Goal: Obtain resource: Obtain resource

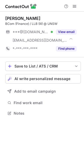
scroll to position [110, 84]
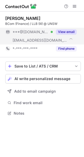
click at [66, 32] on button "View email" at bounding box center [66, 31] width 21 height 5
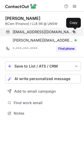
click at [73, 31] on span at bounding box center [74, 32] width 4 height 4
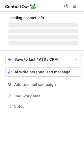
scroll to position [106, 84]
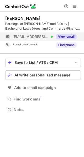
click at [65, 37] on button "View email" at bounding box center [66, 36] width 21 height 5
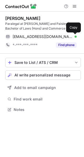
click at [72, 37] on span at bounding box center [74, 37] width 4 height 4
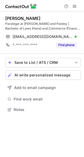
drag, startPoint x: 41, startPoint y: 19, endPoint x: 0, endPoint y: 17, distance: 41.5
click at [0, 17] on div "Maximilian Spork Paralegal at Colin Biggers and Paisley | Bachelor of Laws (Hon…" at bounding box center [42, 65] width 84 height 106
copy div "Maximilian Spork"
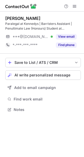
scroll to position [106, 84]
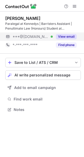
click at [63, 37] on button "View email" at bounding box center [66, 36] width 21 height 5
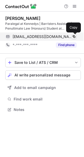
click at [73, 36] on span at bounding box center [74, 37] width 4 height 4
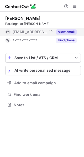
scroll to position [3, 3]
click at [64, 31] on button "View email" at bounding box center [66, 31] width 21 height 5
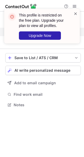
click at [75, 13] on span at bounding box center [75, 13] width 4 height 5
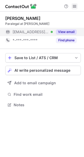
click at [74, 4] on span at bounding box center [74, 6] width 4 height 4
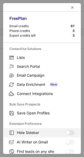
scroll to position [61, 0]
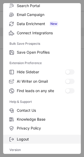
click at [28, 138] on span "Logout" at bounding box center [46, 139] width 58 height 5
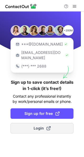
click at [40, 126] on span "Login" at bounding box center [42, 128] width 17 height 5
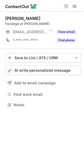
scroll to position [3, 3]
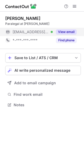
click at [66, 34] on button "View email" at bounding box center [66, 31] width 21 height 5
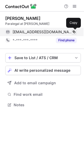
click at [73, 32] on span at bounding box center [74, 32] width 4 height 4
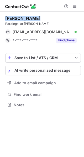
drag, startPoint x: 35, startPoint y: 19, endPoint x: 5, endPoint y: 18, distance: 30.1
click at [5, 18] on div "Alyssi Younes" at bounding box center [42, 18] width 75 height 5
copy div "Alyssi Younes"
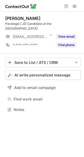
scroll to position [106, 84]
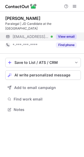
click at [66, 37] on button "View email" at bounding box center [66, 36] width 21 height 5
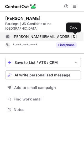
click at [73, 36] on span at bounding box center [74, 37] width 4 height 4
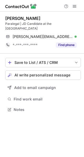
scroll to position [106, 84]
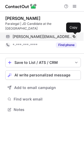
click at [74, 36] on span at bounding box center [74, 37] width 4 height 4
click at [73, 37] on span at bounding box center [74, 37] width 4 height 4
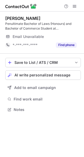
scroll to position [106, 84]
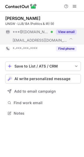
scroll to position [110, 84]
click at [66, 33] on button "View email" at bounding box center [66, 31] width 21 height 5
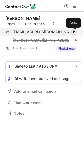
click at [74, 31] on span at bounding box center [74, 32] width 4 height 4
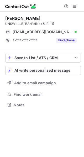
scroll to position [101, 84]
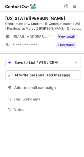
scroll to position [106, 84]
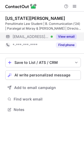
click at [66, 35] on button "View email" at bounding box center [66, 36] width 21 height 5
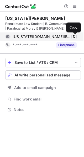
click at [72, 36] on span at bounding box center [74, 37] width 4 height 4
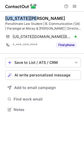
drag, startPoint x: 37, startPoint y: 19, endPoint x: 3, endPoint y: 17, distance: 34.4
click at [3, 17] on div "[US_STATE][PERSON_NAME] Penultimate Law Student | B. Communication (‘24) | Para…" at bounding box center [42, 65] width 84 height 106
copy div "[US_STATE][PERSON_NAME]"
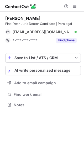
scroll to position [101, 84]
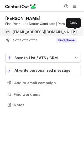
click at [73, 32] on span at bounding box center [74, 32] width 4 height 4
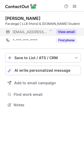
scroll to position [3, 3]
click at [67, 32] on button "View email" at bounding box center [66, 31] width 21 height 5
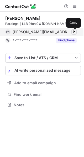
click at [73, 32] on span at bounding box center [74, 32] width 4 height 4
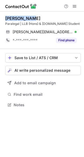
drag, startPoint x: 27, startPoint y: 18, endPoint x: 4, endPoint y: 17, distance: 23.1
click at [4, 17] on div "Benjamin I. Paralegal | LLB (Hons) & B.Com Student benjamin@brokenwood.com.au V…" at bounding box center [42, 62] width 84 height 101
copy div "Benjamin I."
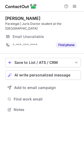
scroll to position [106, 84]
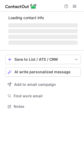
scroll to position [106, 84]
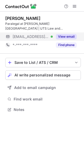
click at [64, 36] on button "View email" at bounding box center [66, 36] width 21 height 5
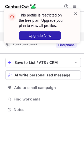
click at [75, 12] on span at bounding box center [75, 13] width 4 height 5
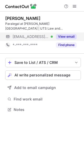
click at [74, 6] on span at bounding box center [74, 6] width 4 height 4
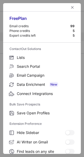
scroll to position [61, 0]
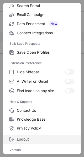
click at [31, 139] on span "Logout" at bounding box center [46, 139] width 58 height 5
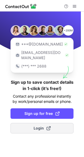
click at [37, 126] on span "Login" at bounding box center [42, 128] width 17 height 5
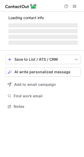
scroll to position [106, 84]
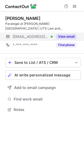
click at [65, 36] on button "View email" at bounding box center [66, 36] width 21 height 5
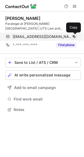
click at [74, 36] on span at bounding box center [74, 37] width 4 height 4
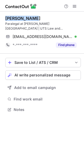
drag, startPoint x: 33, startPoint y: 18, endPoint x: 3, endPoint y: 18, distance: 30.1
click at [3, 18] on div "[PERSON_NAME] Paralegal at [PERSON_NAME][GEOGRAPHIC_DATA] | UTS Law and Communi…" at bounding box center [42, 65] width 84 height 106
copy div "[PERSON_NAME]"
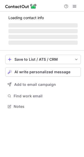
scroll to position [106, 84]
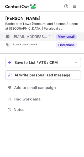
click at [65, 37] on button "View email" at bounding box center [66, 36] width 21 height 5
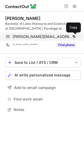
click at [74, 36] on span at bounding box center [74, 37] width 4 height 4
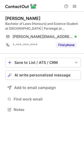
drag, startPoint x: 44, startPoint y: 19, endPoint x: 2, endPoint y: 17, distance: 41.4
click at [2, 17] on div "[PERSON_NAME] Bachelor of Laws (Honours) and Science Student at [GEOGRAPHIC_DAT…" at bounding box center [42, 65] width 84 height 106
copy div "[PERSON_NAME]"
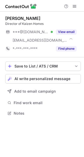
scroll to position [110, 84]
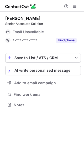
scroll to position [3, 3]
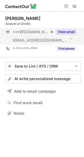
scroll to position [110, 84]
click at [65, 31] on button "View email" at bounding box center [66, 31] width 21 height 5
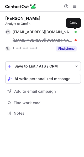
click at [74, 30] on span at bounding box center [74, 32] width 4 height 4
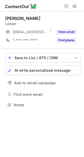
scroll to position [3, 3]
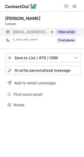
click at [69, 32] on button "View email" at bounding box center [66, 31] width 21 height 5
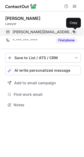
click at [74, 32] on span at bounding box center [74, 32] width 4 height 4
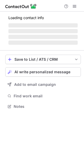
scroll to position [3, 3]
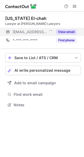
click at [62, 33] on button "View email" at bounding box center [66, 31] width 21 height 5
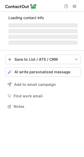
scroll to position [3, 3]
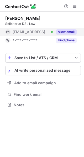
click at [64, 31] on button "View email" at bounding box center [66, 31] width 21 height 5
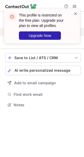
click at [75, 13] on span at bounding box center [75, 13] width 4 height 5
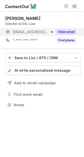
click at [73, 4] on span at bounding box center [74, 6] width 4 height 4
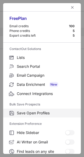
scroll to position [61, 0]
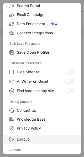
click at [28, 139] on span "Logout" at bounding box center [46, 139] width 58 height 5
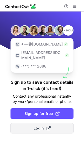
click at [40, 126] on span "Login" at bounding box center [42, 128] width 17 height 5
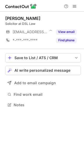
scroll to position [3, 3]
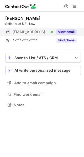
click at [71, 33] on button "View email" at bounding box center [66, 31] width 21 height 5
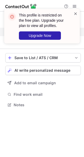
click at [75, 13] on span at bounding box center [75, 13] width 4 height 5
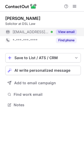
click at [74, 7] on span at bounding box center [74, 6] width 4 height 4
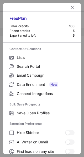
scroll to position [61, 0]
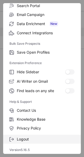
click at [23, 140] on span "Logout" at bounding box center [46, 139] width 58 height 5
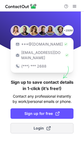
click at [45, 126] on span "Login" at bounding box center [42, 128] width 17 height 5
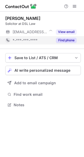
scroll to position [3, 3]
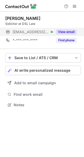
click at [66, 31] on button "View email" at bounding box center [66, 31] width 21 height 5
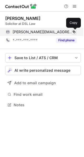
click at [74, 32] on span at bounding box center [74, 32] width 4 height 4
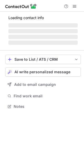
scroll to position [3, 3]
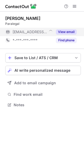
click at [65, 32] on button "View email" at bounding box center [66, 31] width 21 height 5
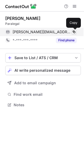
click at [74, 32] on span at bounding box center [74, 32] width 4 height 4
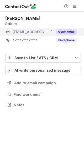
scroll to position [3, 3]
click at [66, 32] on button "View email" at bounding box center [66, 31] width 21 height 5
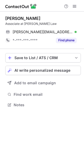
scroll to position [101, 84]
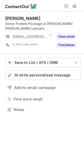
scroll to position [106, 84]
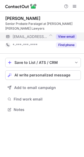
click at [66, 35] on button "View email" at bounding box center [66, 36] width 21 height 5
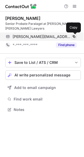
click at [74, 36] on span at bounding box center [74, 37] width 4 height 4
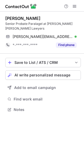
drag, startPoint x: 44, startPoint y: 18, endPoint x: 4, endPoint y: 18, distance: 39.8
click at [4, 18] on div "[PERSON_NAME] Senior Probate Paralagel at [PERSON_NAME] [PERSON_NAME] Lawyers […" at bounding box center [42, 65] width 84 height 106
copy div "[PERSON_NAME]"
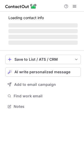
scroll to position [3, 3]
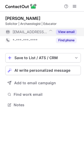
scroll to position [3, 3]
click at [65, 32] on button "View email" at bounding box center [66, 31] width 21 height 5
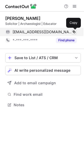
click at [73, 31] on span at bounding box center [74, 32] width 4 height 4
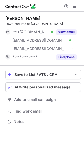
scroll to position [118, 84]
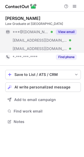
click at [69, 32] on button "View email" at bounding box center [66, 31] width 21 height 5
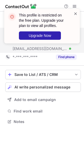
click at [75, 14] on span at bounding box center [75, 13] width 4 height 5
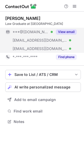
click at [73, 7] on span at bounding box center [74, 6] width 4 height 4
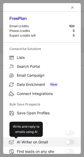
scroll to position [61, 0]
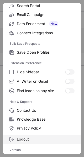
click at [31, 141] on span "Logout" at bounding box center [46, 139] width 58 height 5
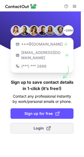
click at [38, 126] on span "Login" at bounding box center [42, 128] width 17 height 5
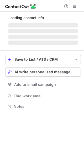
scroll to position [118, 84]
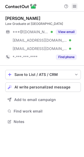
click at [74, 6] on span at bounding box center [74, 6] width 4 height 4
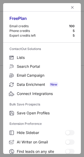
scroll to position [61, 0]
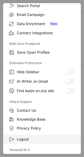
click at [23, 139] on span "Logout" at bounding box center [46, 139] width 58 height 5
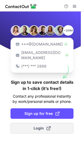
click at [39, 126] on span "Login" at bounding box center [42, 128] width 17 height 5
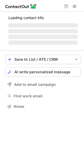
scroll to position [118, 84]
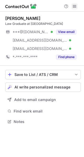
click at [74, 6] on span at bounding box center [74, 6] width 4 height 4
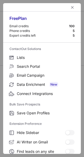
scroll to position [61, 0]
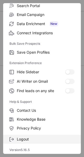
click at [25, 137] on span "Logout" at bounding box center [46, 139] width 58 height 5
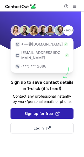
click at [45, 111] on span "Sign up for free" at bounding box center [41, 113] width 35 height 5
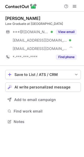
scroll to position [118, 84]
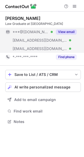
click at [65, 32] on button "View email" at bounding box center [66, 31] width 21 height 5
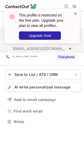
click at [75, 12] on span at bounding box center [75, 13] width 4 height 5
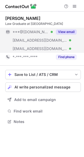
click at [74, 5] on span at bounding box center [74, 6] width 4 height 4
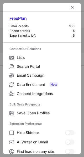
scroll to position [61, 0]
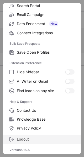
click at [30, 137] on span "Logout" at bounding box center [46, 139] width 58 height 5
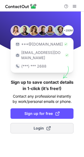
click at [42, 126] on span "Login" at bounding box center [42, 128] width 17 height 5
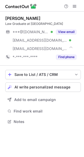
scroll to position [118, 84]
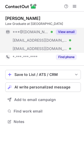
click at [69, 34] on button "View email" at bounding box center [66, 31] width 21 height 5
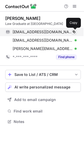
click at [73, 30] on span at bounding box center [74, 32] width 4 height 4
